Goal: Check status: Check status

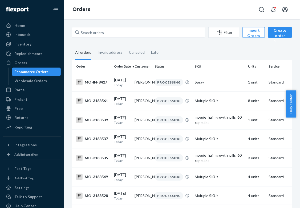
click at [48, 73] on div "Ecommerce Orders" at bounding box center [37, 71] width 48 height 7
click at [96, 36] on input "text" at bounding box center [138, 32] width 133 height 11
paste input "[DOMAIN_NAME][EMAIL_ADDRESS][DOMAIN_NAME]"
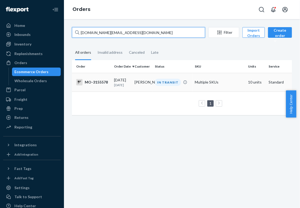
type input "[DOMAIN_NAME][EMAIL_ADDRESS][DOMAIN_NAME]"
click at [133, 87] on td "[PERSON_NAME]" at bounding box center [142, 82] width 20 height 19
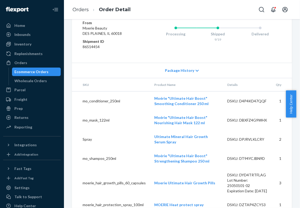
scroll to position [446, 0]
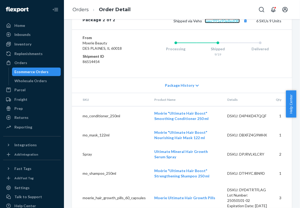
click at [233, 23] on link "eaec991e90e8ed08f" at bounding box center [222, 21] width 35 height 5
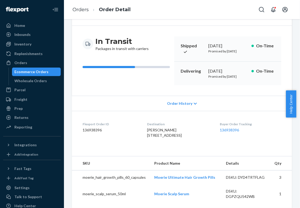
scroll to position [0, 0]
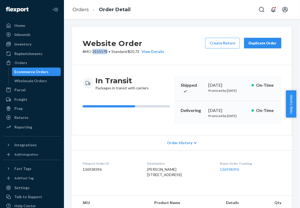
drag, startPoint x: 107, startPoint y: 51, endPoint x: 93, endPoint y: 49, distance: 14.7
click at [93, 49] on p "# MO-3155578 • Standard / $20.72 View Details" at bounding box center [122, 51] width 81 height 5
copy p "3155578"
click at [36, 72] on div "Ecommerce Orders" at bounding box center [32, 71] width 34 height 5
